Goal: Task Accomplishment & Management: Manage account settings

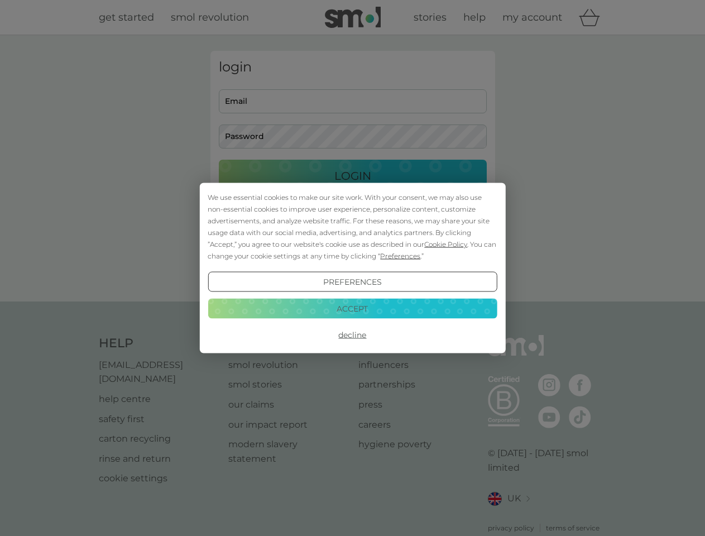
click at [446, 244] on span "Cookie Policy" at bounding box center [445, 244] width 43 height 8
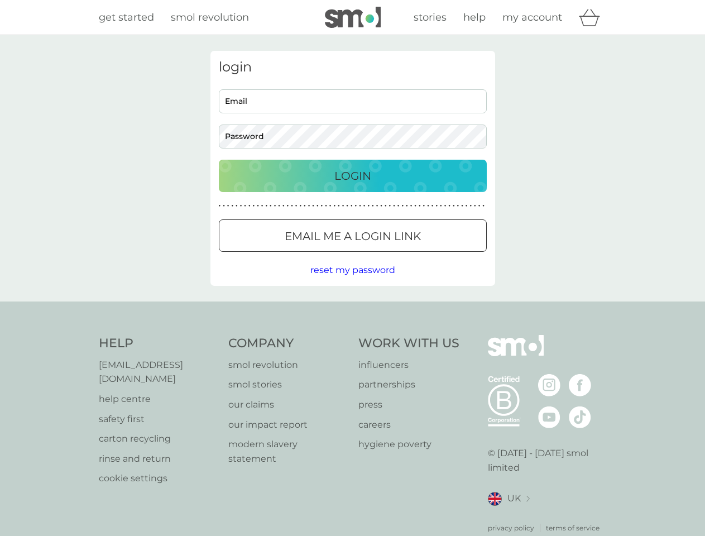
click at [399, 256] on div "login Email Password Login ● ● ● ● ● ● ● ● ● ● ● ● ● ● ● ● ● ● ● ● ● ● ● ● ● ● …" at bounding box center [353, 168] width 285 height 235
click at [352, 282] on div "login Email Password Login ● ● ● ● ● ● ● ● ● ● ● ● ● ● ● ● ● ● ● ● ● ● ● ● ● ● …" at bounding box center [353, 168] width 285 height 235
click at [352, 335] on div "Help [EMAIL_ADDRESS][DOMAIN_NAME] help centre safety first carton recycling rin…" at bounding box center [353, 434] width 508 height 198
click at [352, 308] on div "Help [EMAIL_ADDRESS][DOMAIN_NAME] help centre safety first carton recycling rin…" at bounding box center [352, 434] width 705 height 265
